Goal: Information Seeking & Learning: Understand process/instructions

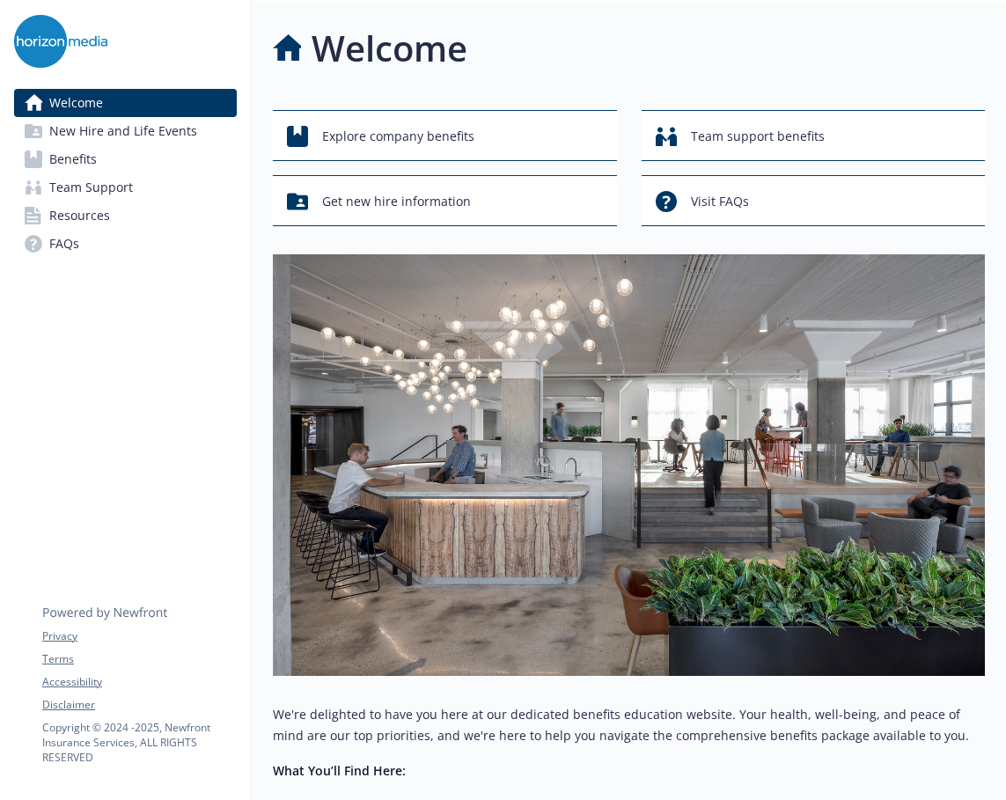
click at [81, 150] on span "Benefits" at bounding box center [73, 159] width 48 height 28
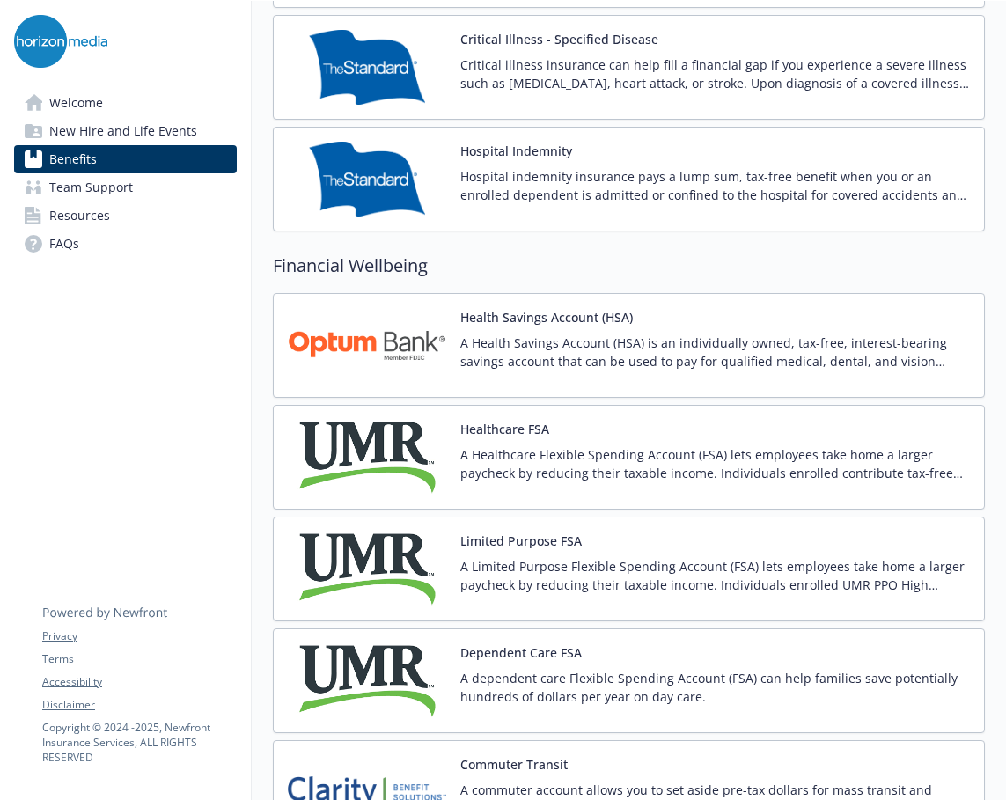
scroll to position [2289, 0]
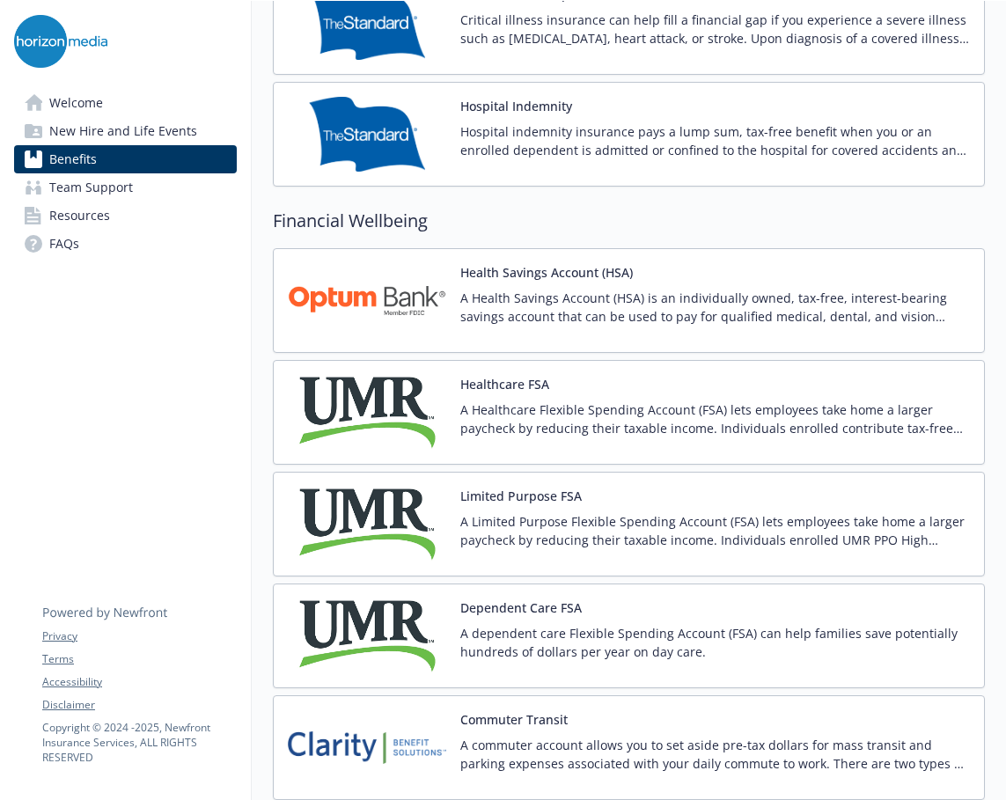
click at [497, 391] on button "Healthcare FSA" at bounding box center [504, 384] width 89 height 18
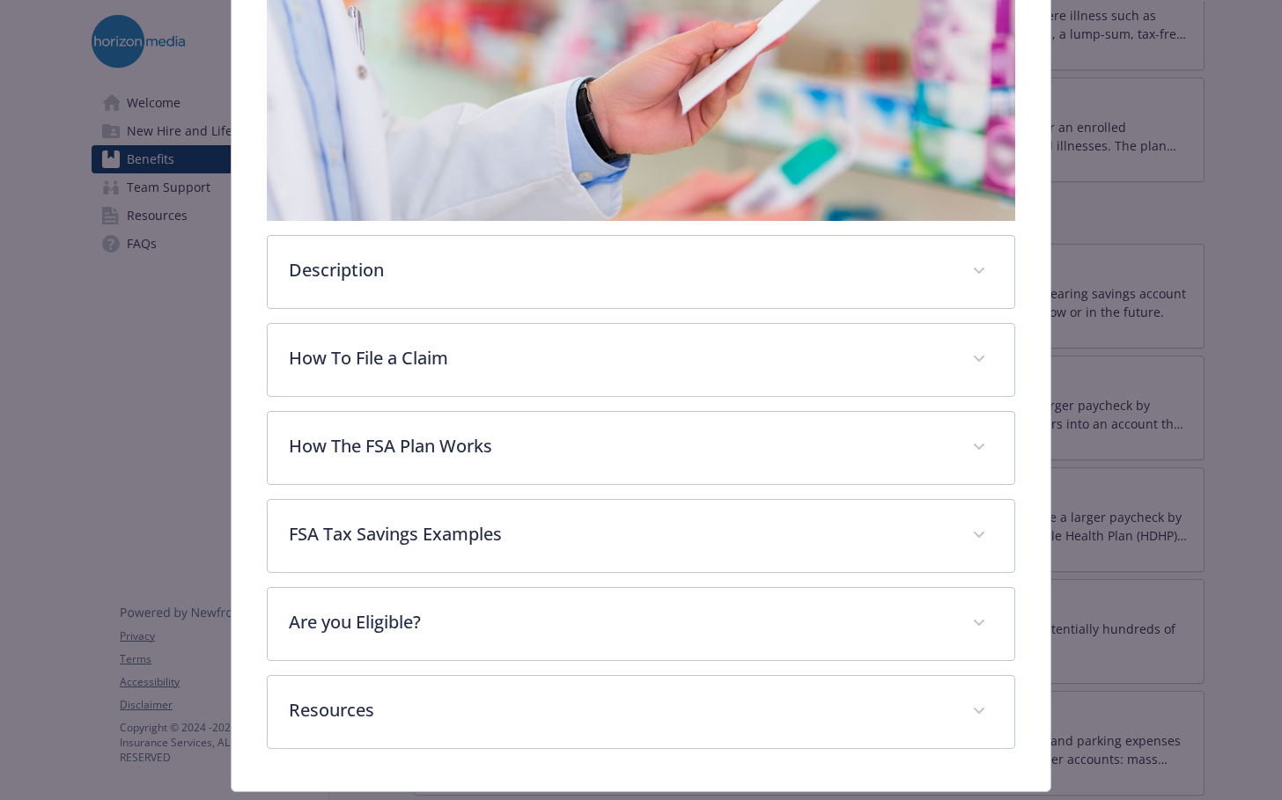
scroll to position [386, 0]
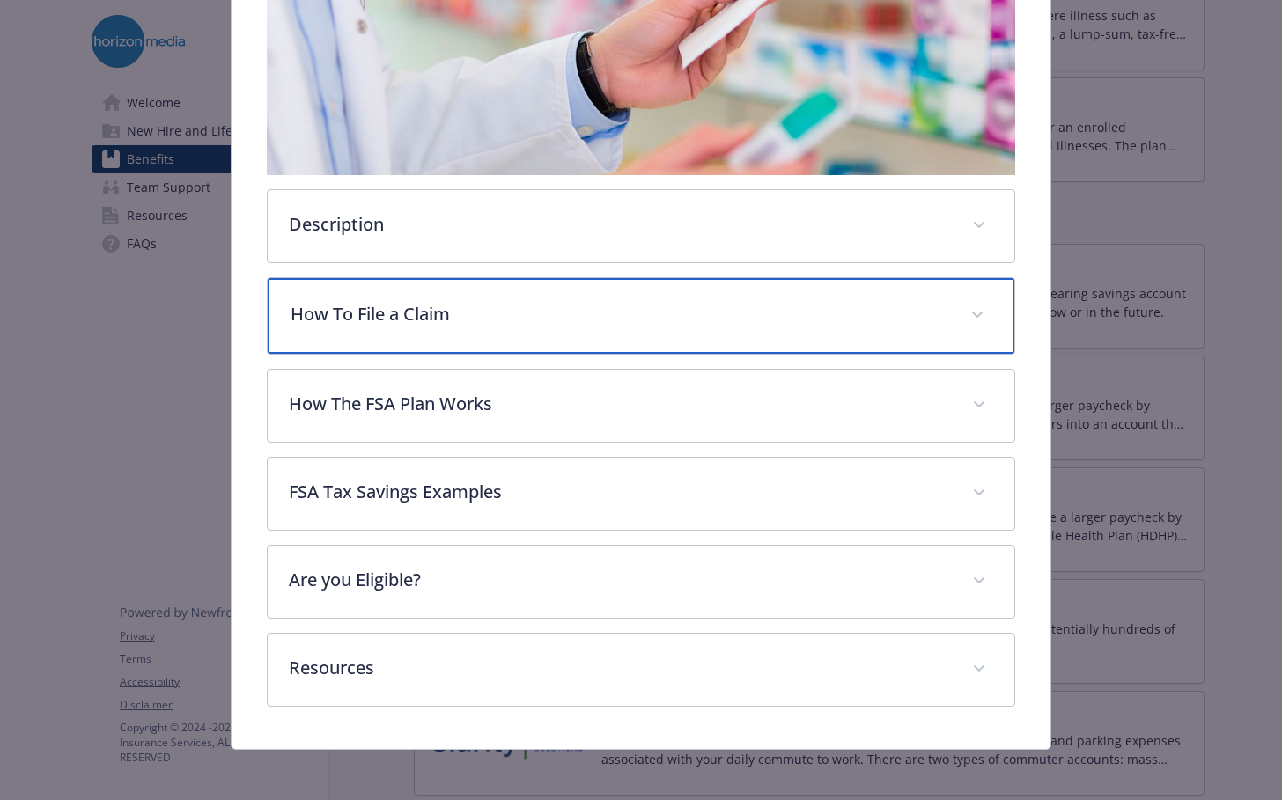
click at [976, 305] on span "details for plan Financial Wellbeing - Healthcare FSA - Healthcare Flexible Spe…" at bounding box center [977, 315] width 28 height 28
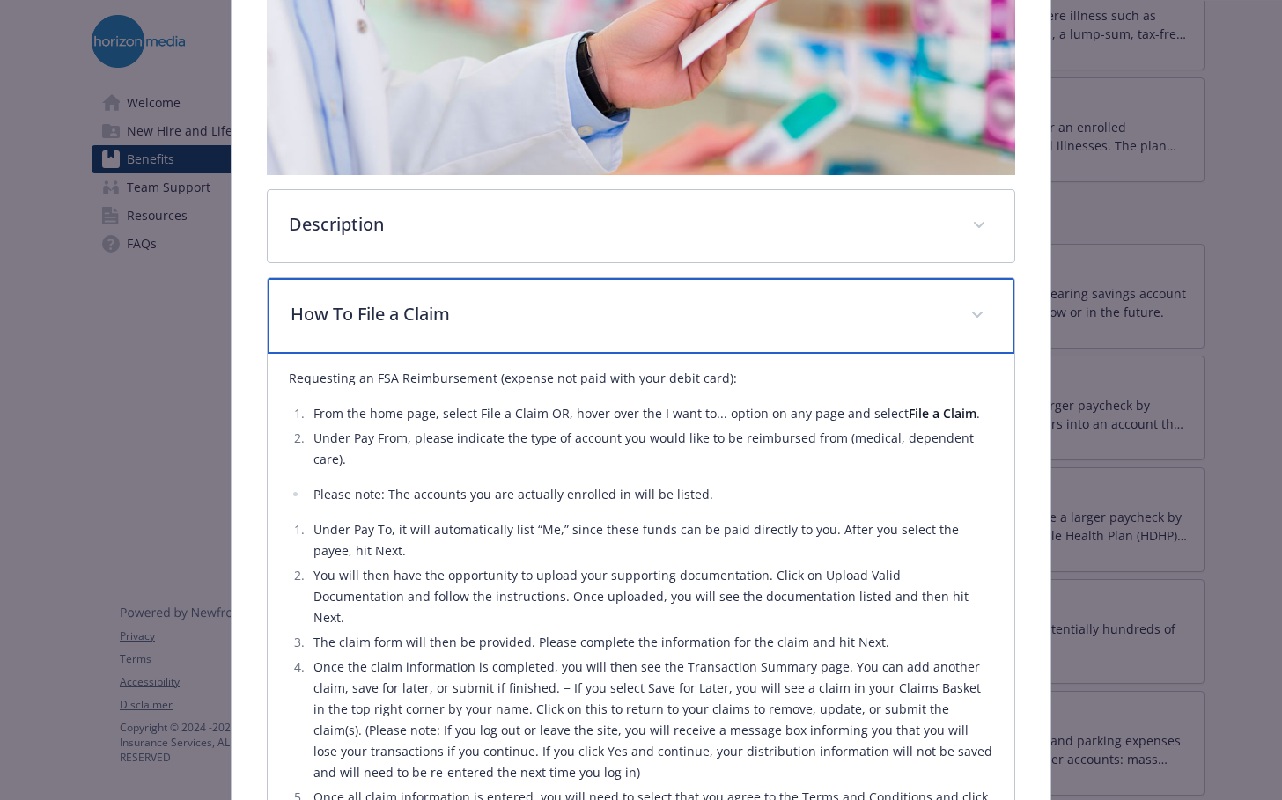
click at [975, 305] on span "details for plan Financial Wellbeing - Healthcare FSA - Healthcare Flexible Spe…" at bounding box center [977, 315] width 28 height 28
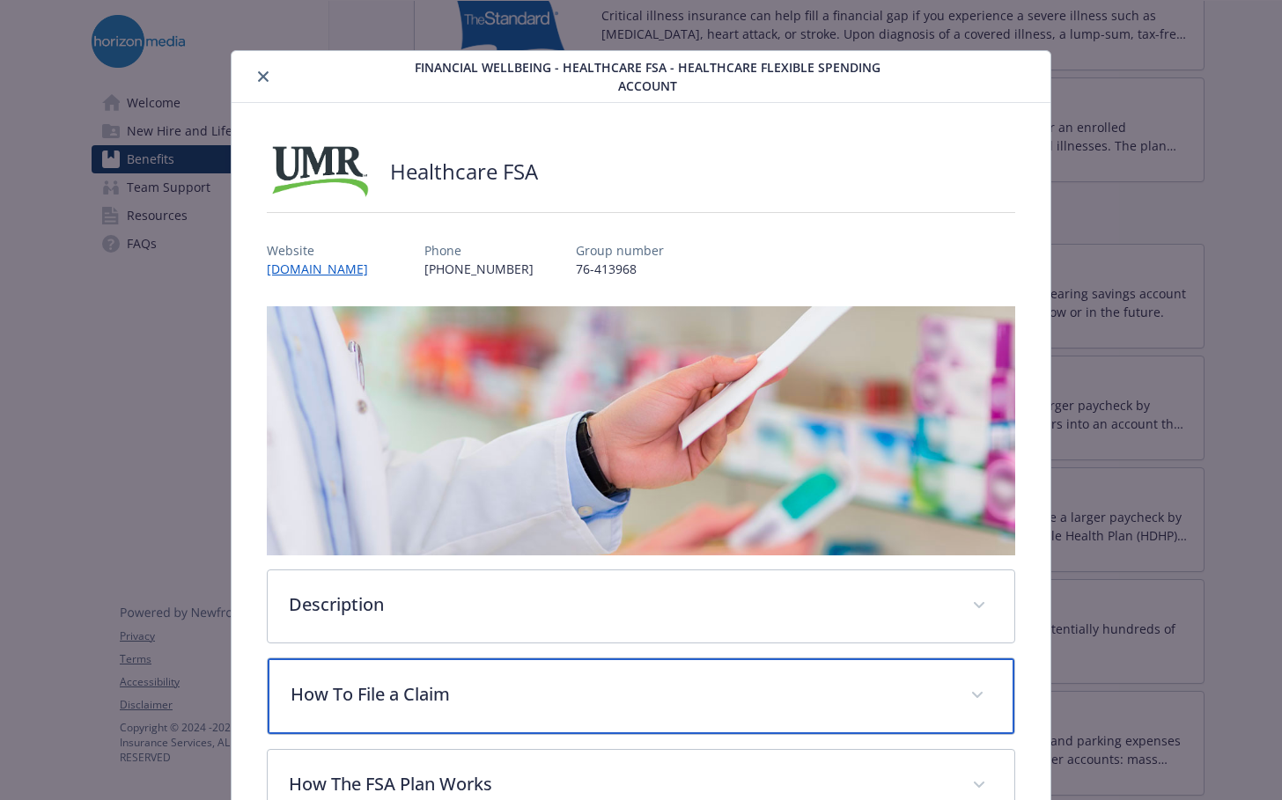
scroll to position [0, 0]
